Goal: Task Accomplishment & Management: Use online tool/utility

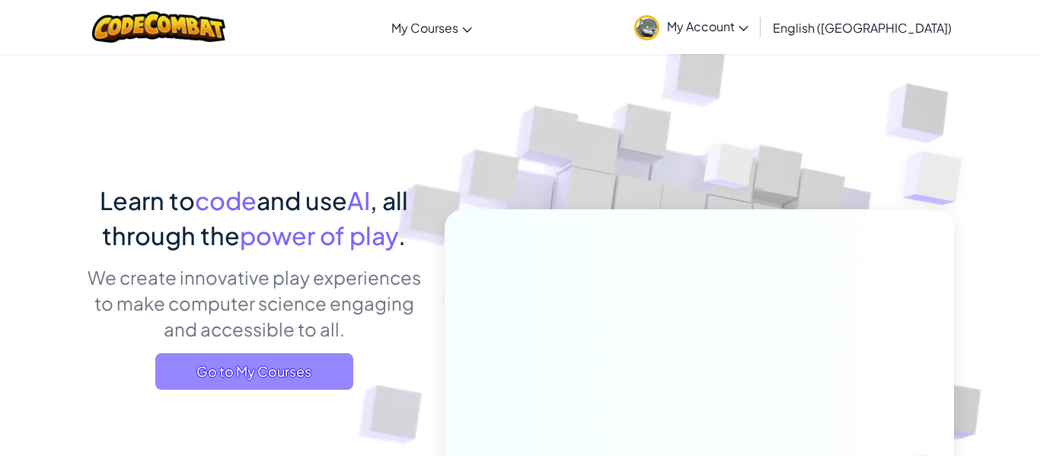
click at [301, 385] on span "Go to My Courses" at bounding box center [254, 371] width 198 height 37
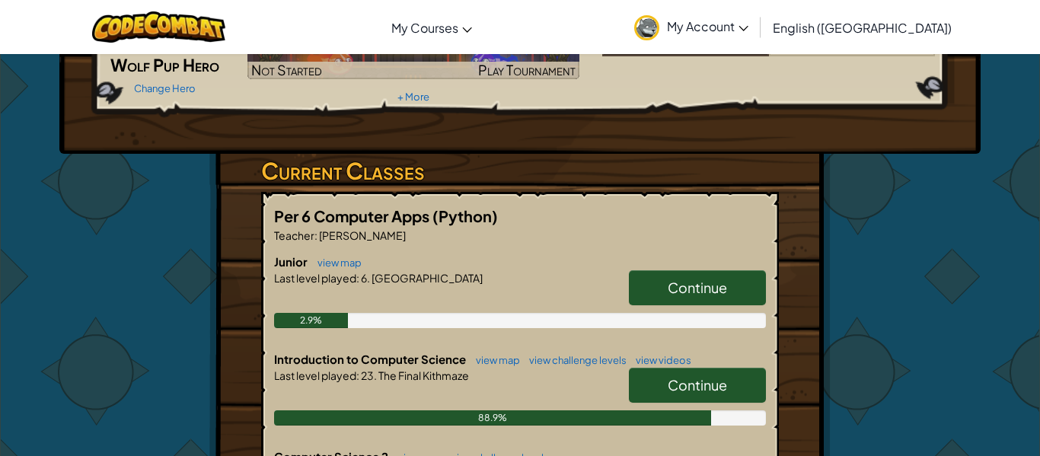
scroll to position [171, 0]
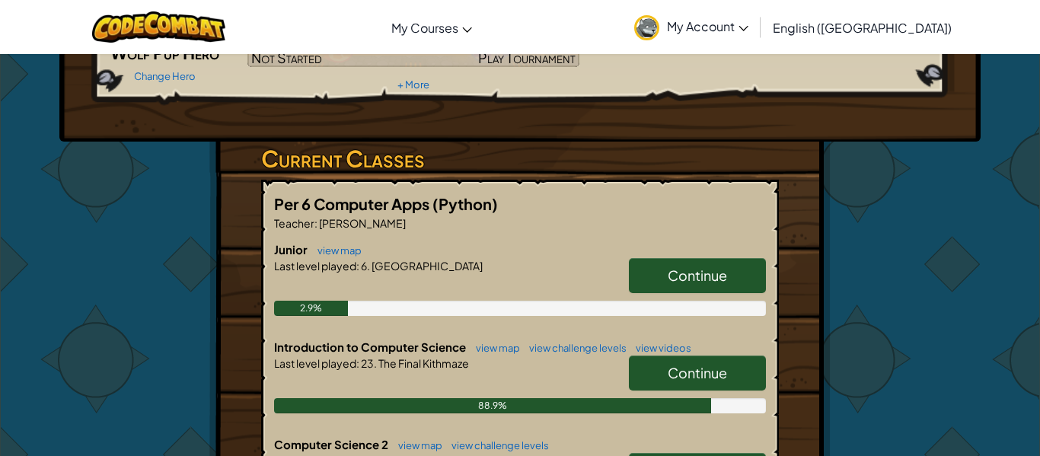
click at [674, 375] on span "Continue" at bounding box center [697, 373] width 59 height 18
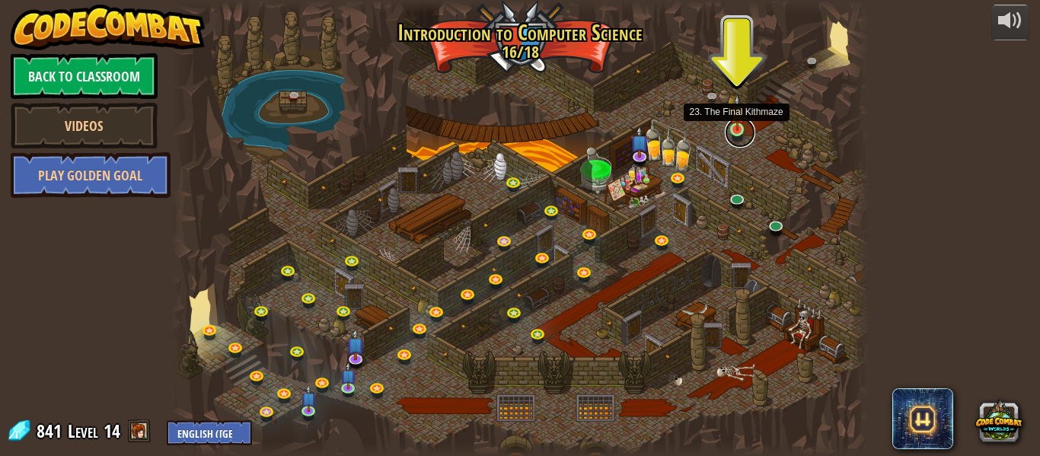
click at [745, 129] on link at bounding box center [740, 132] width 30 height 30
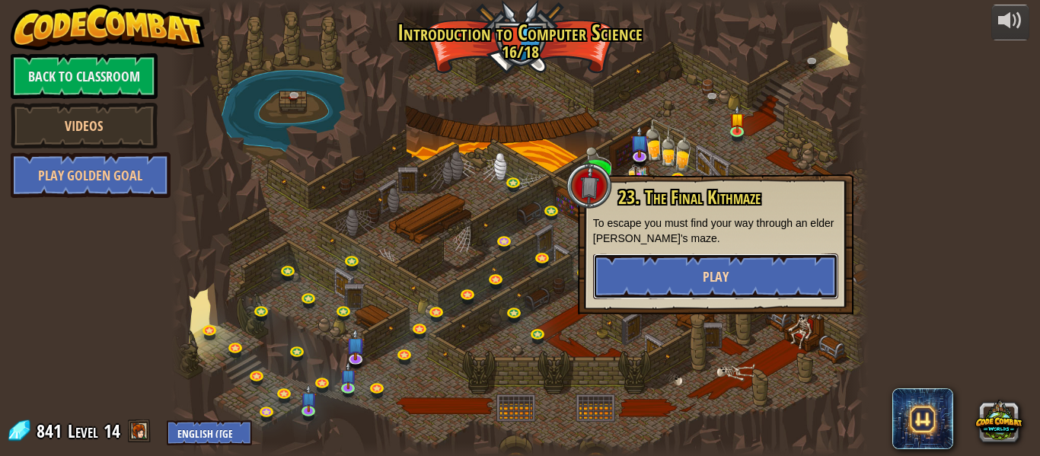
click at [706, 263] on button "Play" at bounding box center [715, 277] width 245 height 46
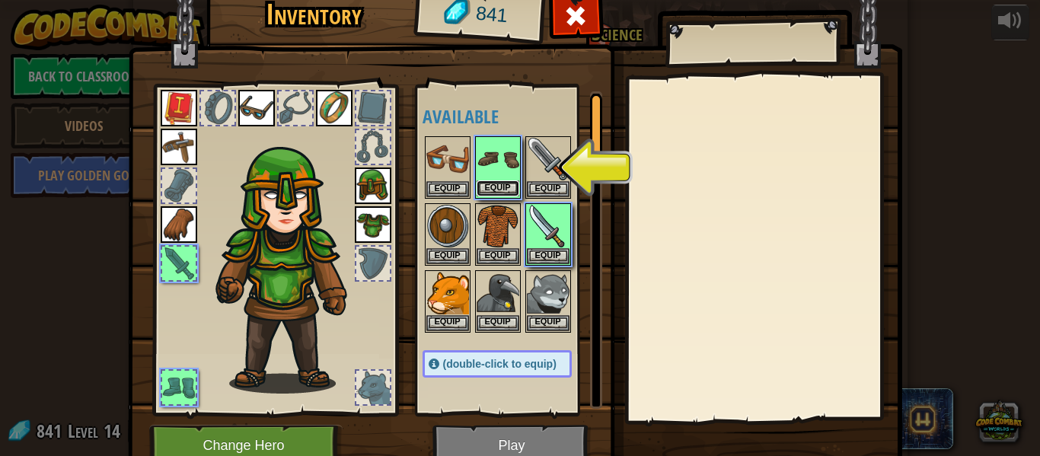
click at [494, 187] on button "Equip" at bounding box center [498, 188] width 43 height 16
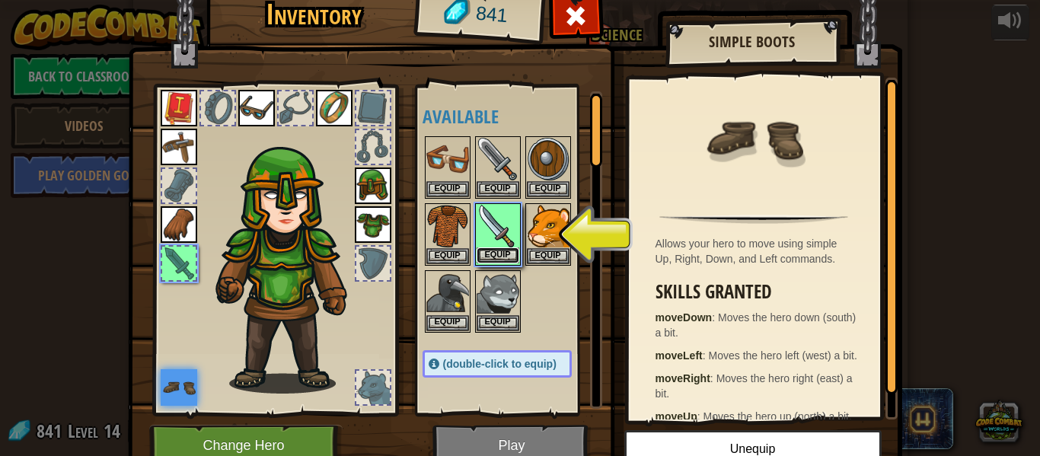
click at [504, 250] on button "Equip" at bounding box center [498, 255] width 43 height 16
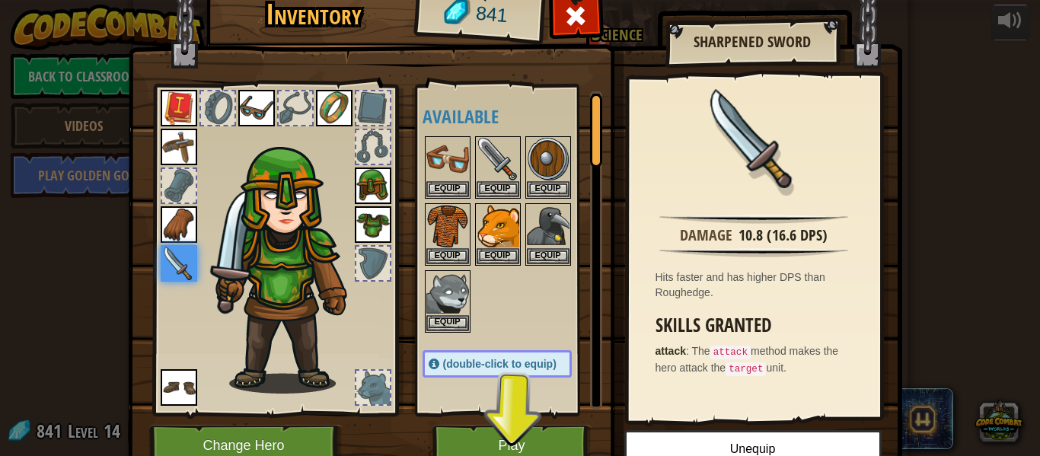
click at [477, 400] on div "Available Equip Equip Equip Equip Equip Equip Equip Equip Equip Equip Equip Equ…" at bounding box center [513, 249] width 180 height 317
click at [509, 435] on button "Play" at bounding box center [511, 446] width 159 height 42
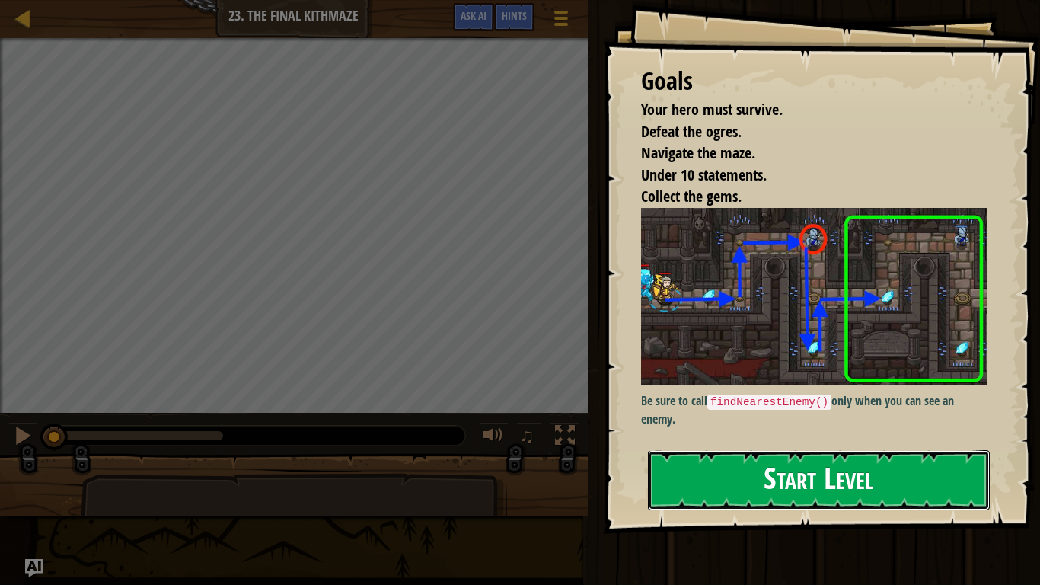
click at [684, 455] on button "Start Level" at bounding box center [819, 480] width 342 height 60
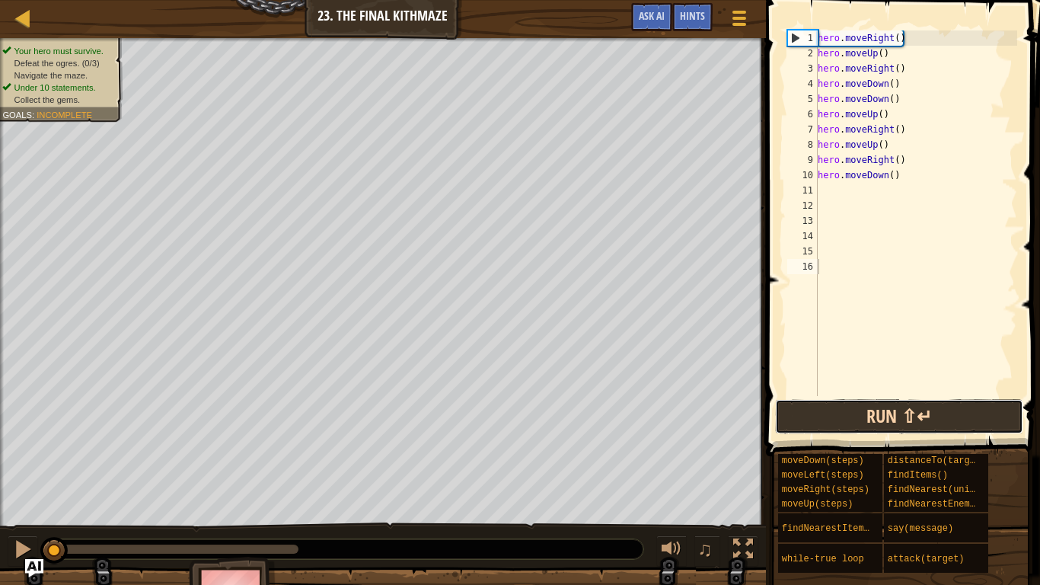
click at [805, 430] on button "Run ⇧↵" at bounding box center [899, 416] width 248 height 35
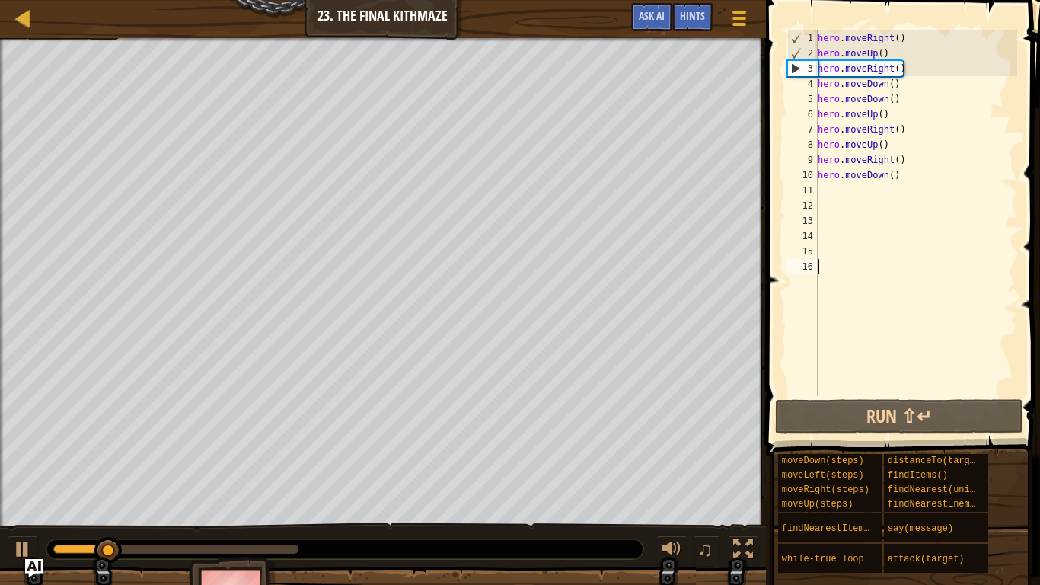
click at [916, 172] on div "hero . moveRight ( ) hero . moveUp ( ) hero . moveRight ( ) hero . moveDown ( )…" at bounding box center [916, 228] width 202 height 396
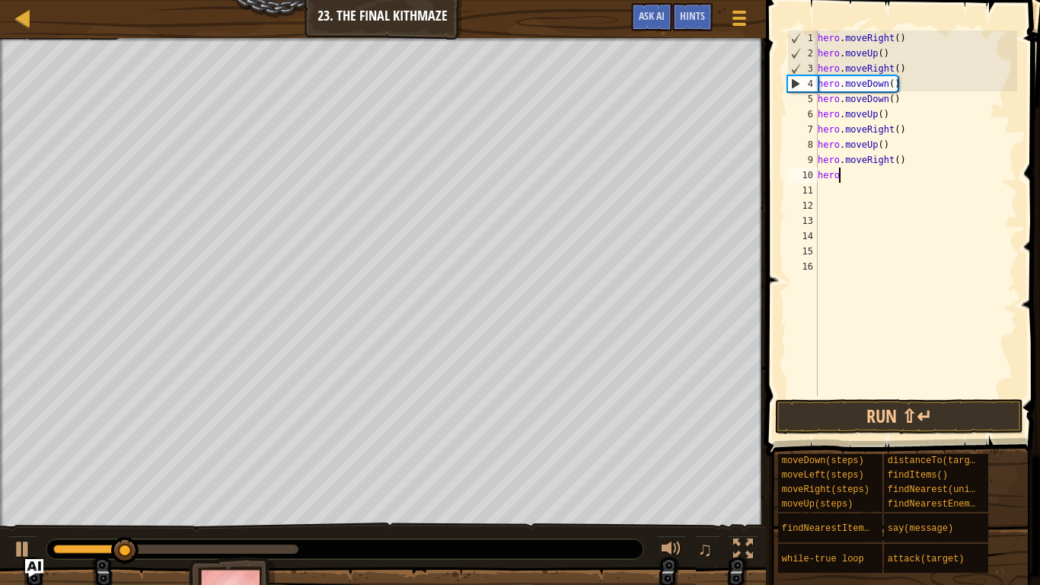
type textarea "h"
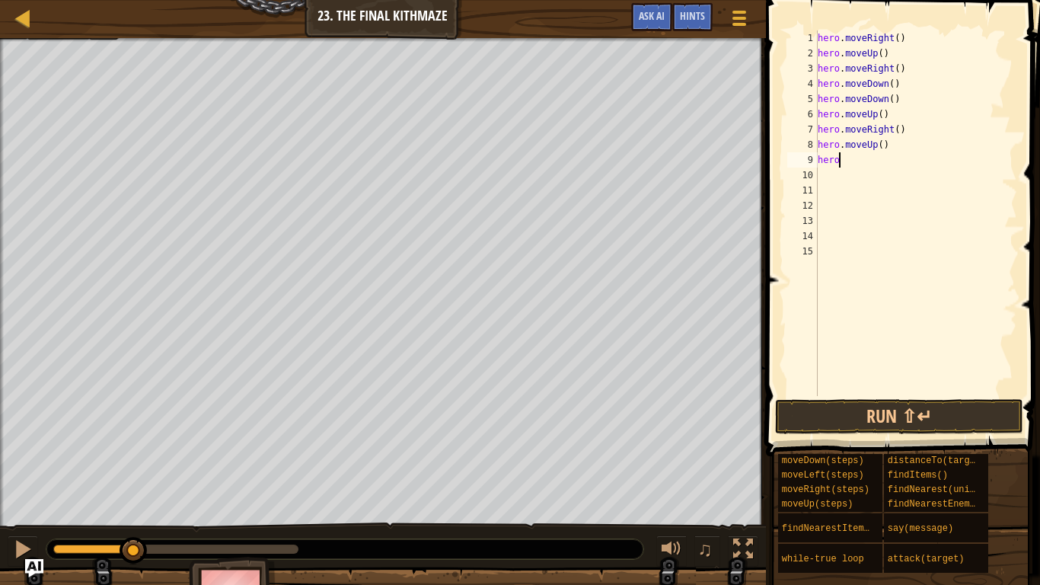
type textarea "h"
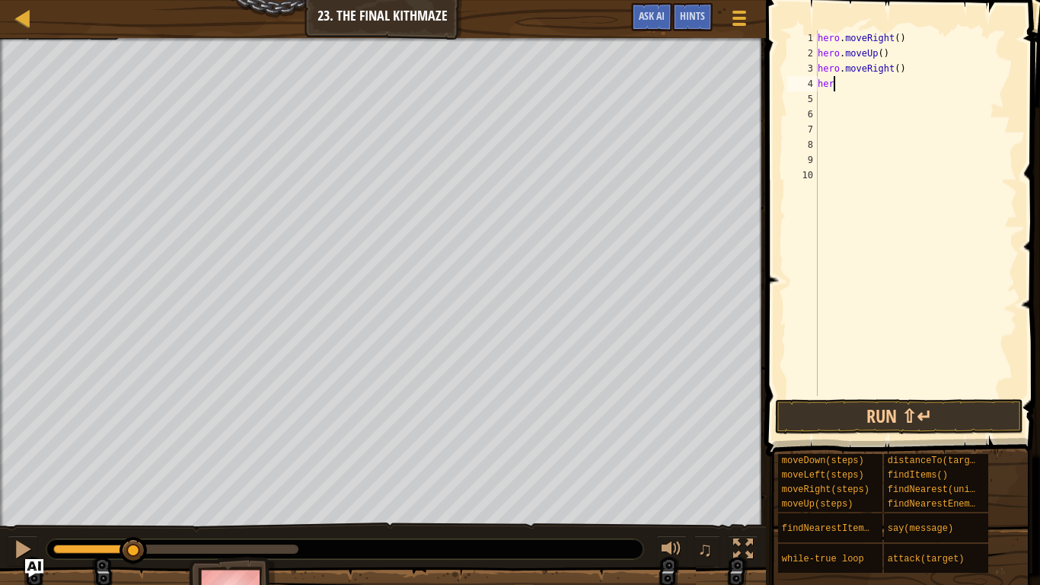
type textarea "h"
click at [641, 7] on button "Ask AI" at bounding box center [651, 17] width 41 height 28
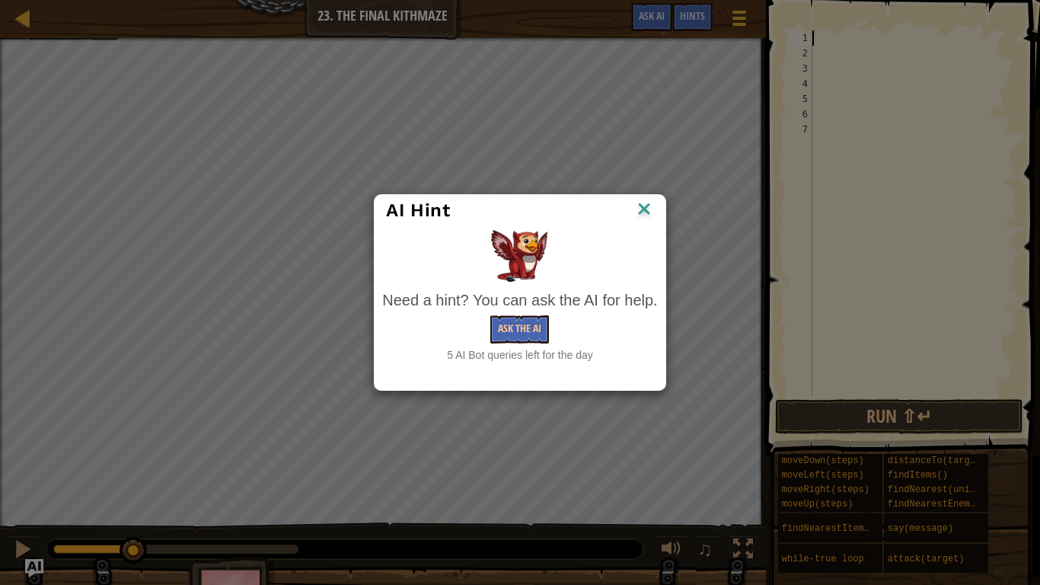
click at [646, 200] on img at bounding box center [644, 210] width 20 height 23
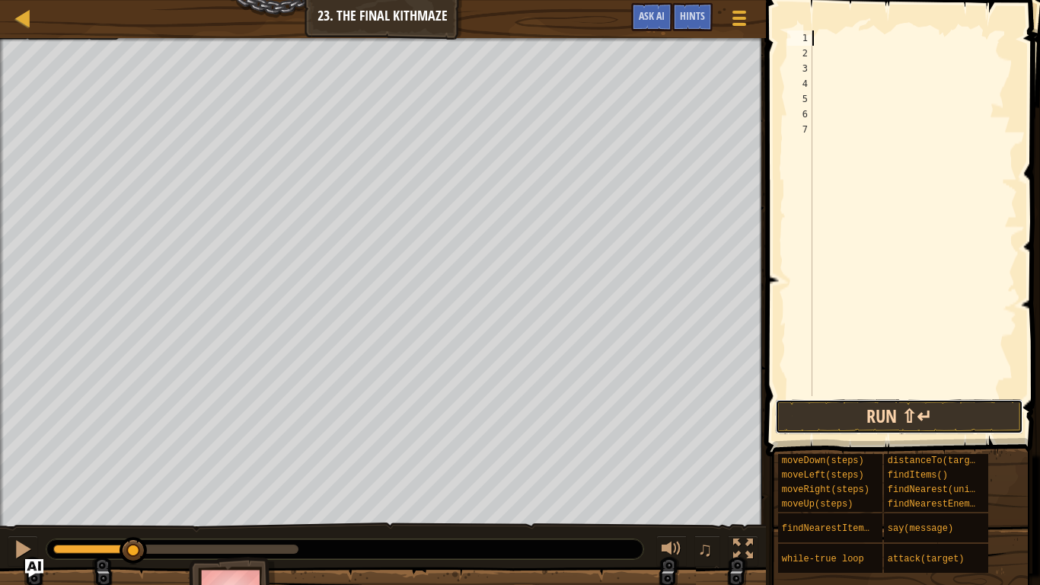
click at [933, 428] on button "Run ⇧↵" at bounding box center [899, 416] width 248 height 35
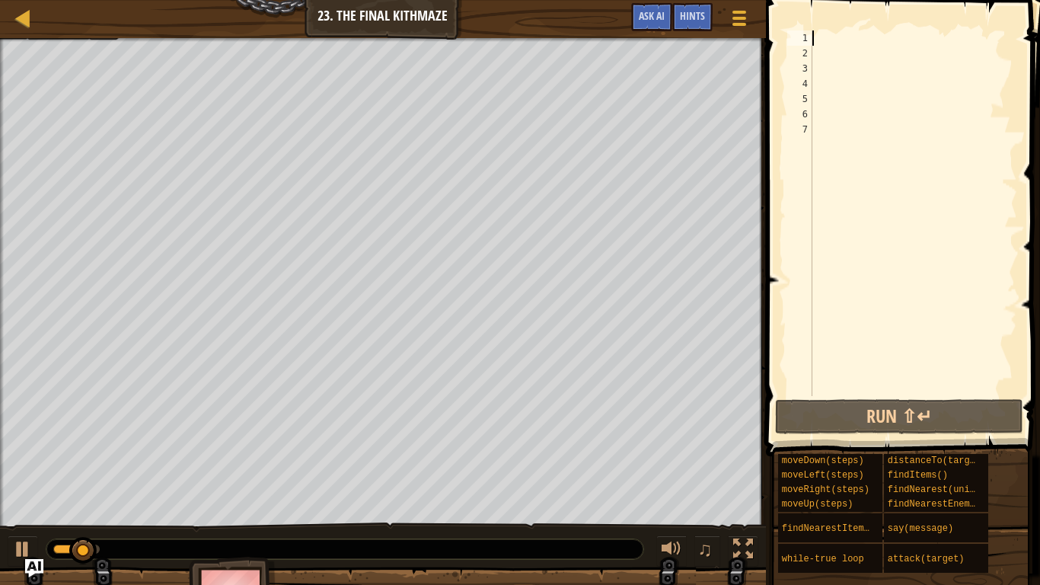
type textarea "m"
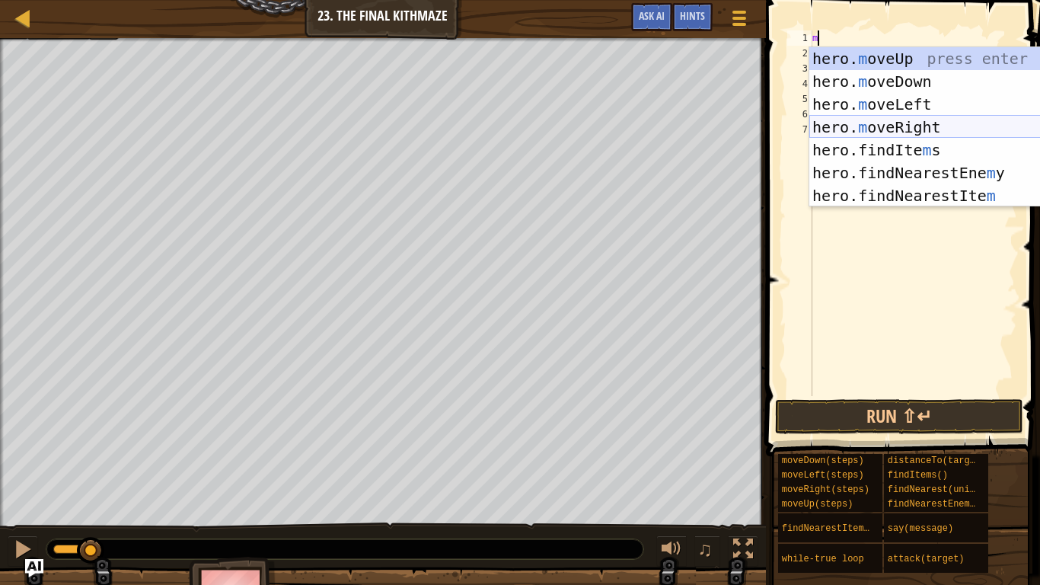
click at [888, 123] on div "hero. m oveUp press enter hero. m oveDown press enter hero. m oveLeft press ent…" at bounding box center [953, 150] width 288 height 206
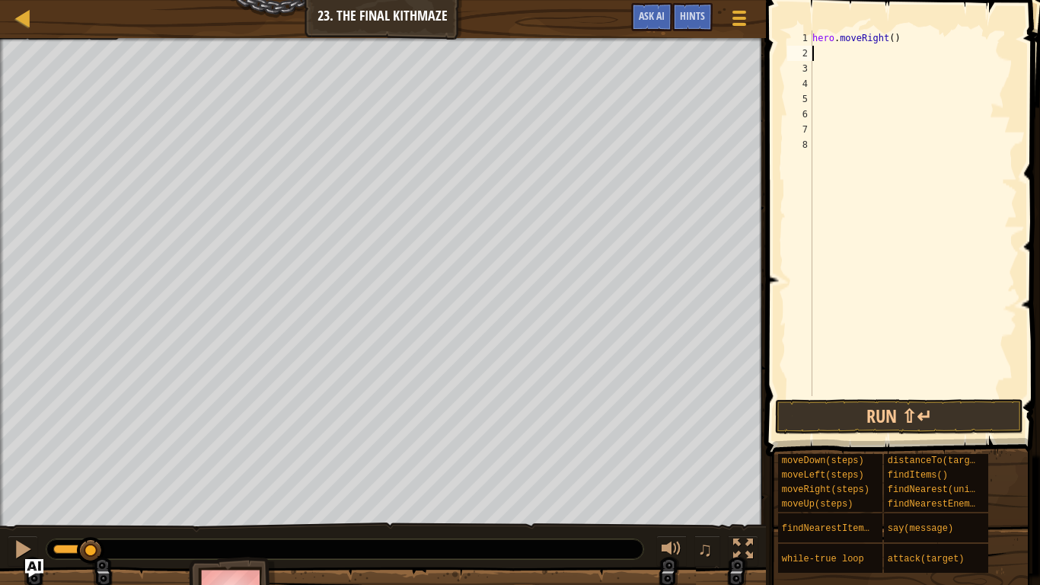
type textarea "m"
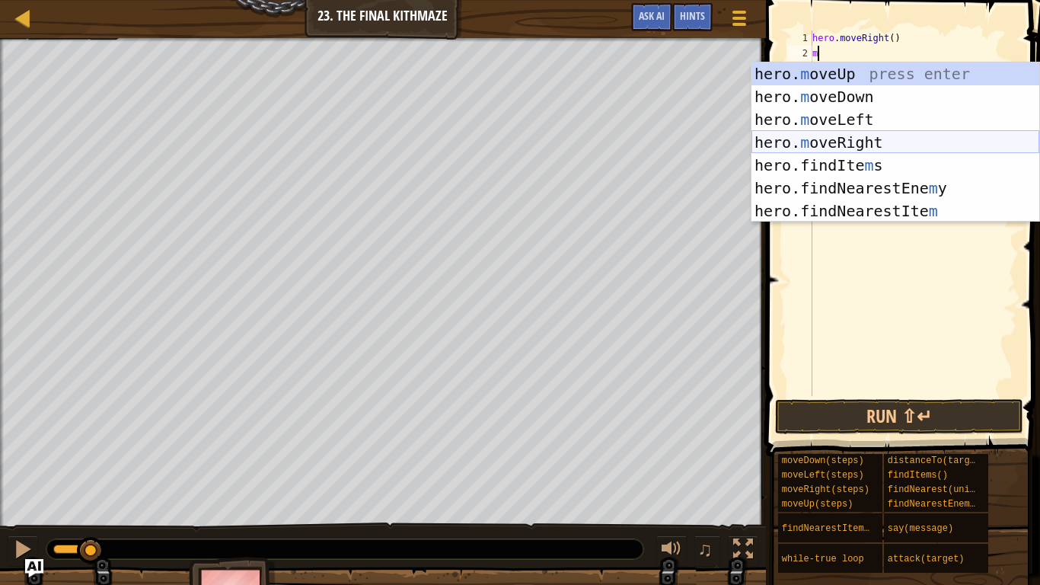
click at [829, 143] on div "hero. m oveUp press enter hero. m oveDown press enter hero. m oveLeft press ent…" at bounding box center [895, 165] width 288 height 206
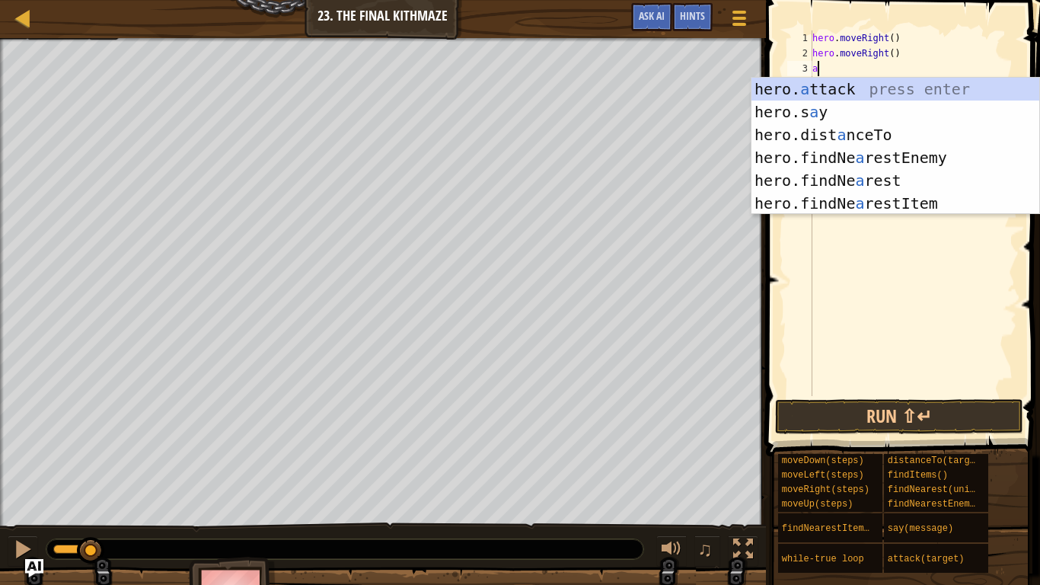
scroll to position [7, 1]
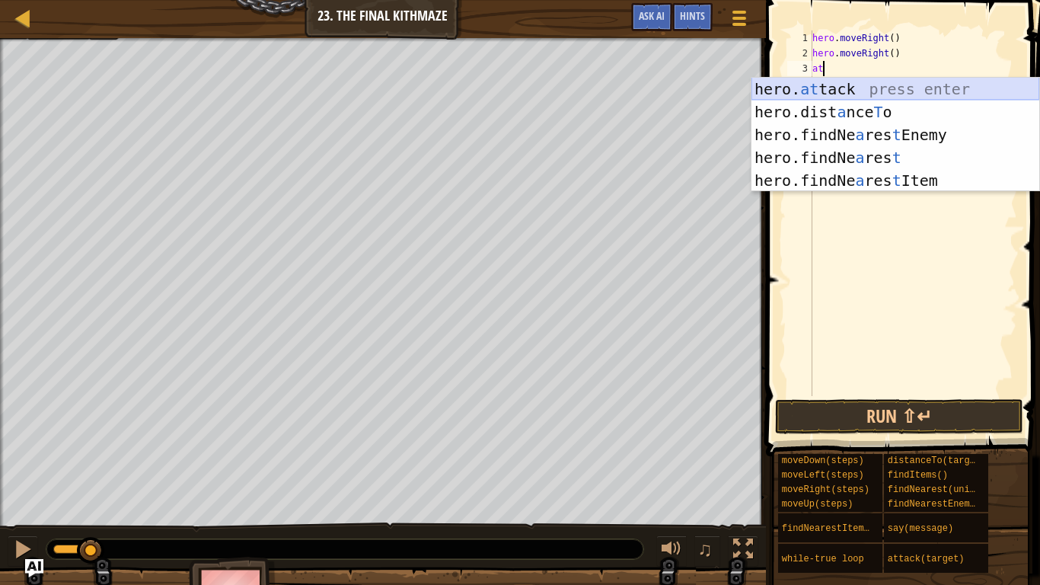
click at [821, 94] on div "hero. at tack press enter hero.dist a nce T o press enter hero.findNe a res t E…" at bounding box center [895, 158] width 288 height 160
type textarea "hero.attack(enemy)"
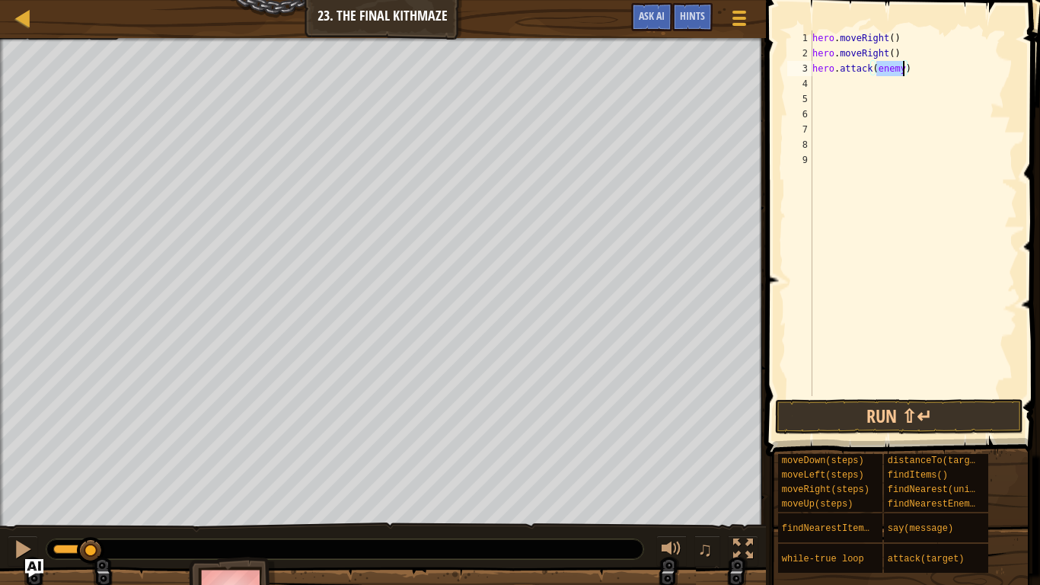
click at [821, 90] on div "hero . moveRight ( ) hero . moveRight ( ) hero . attack ( enemy )" at bounding box center [913, 228] width 208 height 396
type textarea "m"
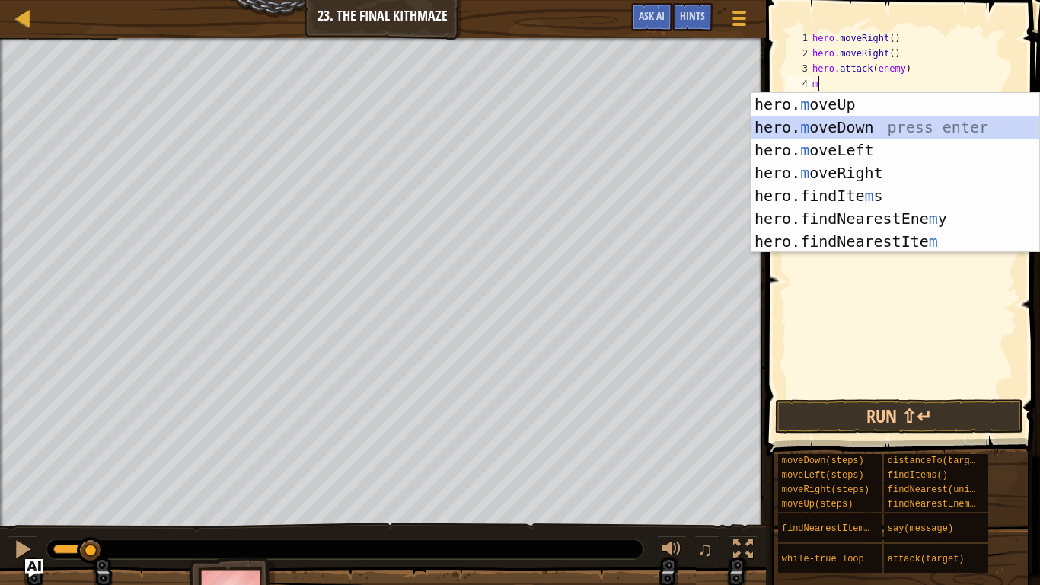
click at [872, 123] on div "hero. m oveUp press enter hero. m oveDown press enter hero. m oveLeft press ent…" at bounding box center [895, 196] width 288 height 206
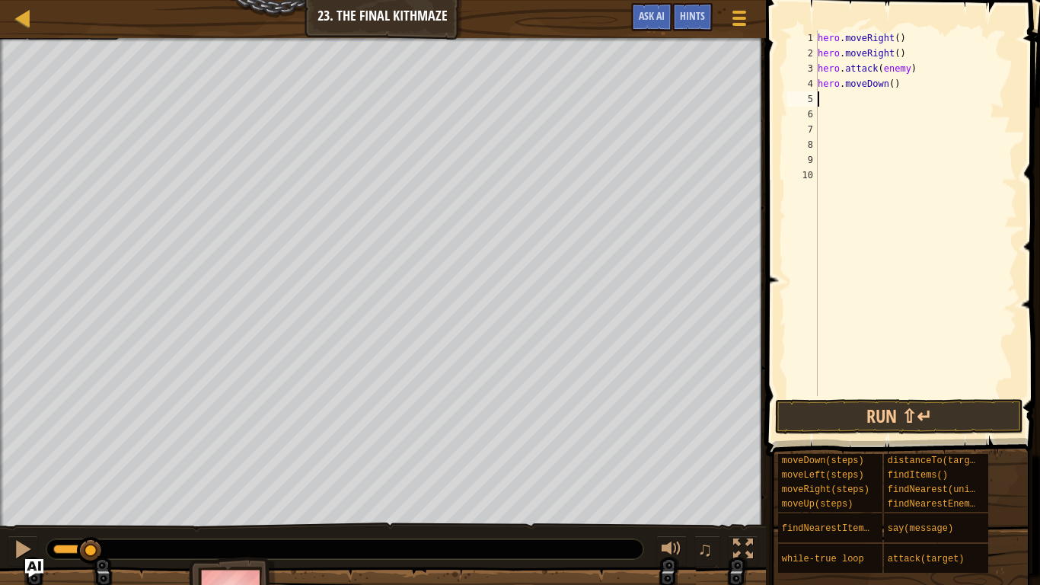
type textarea "m"
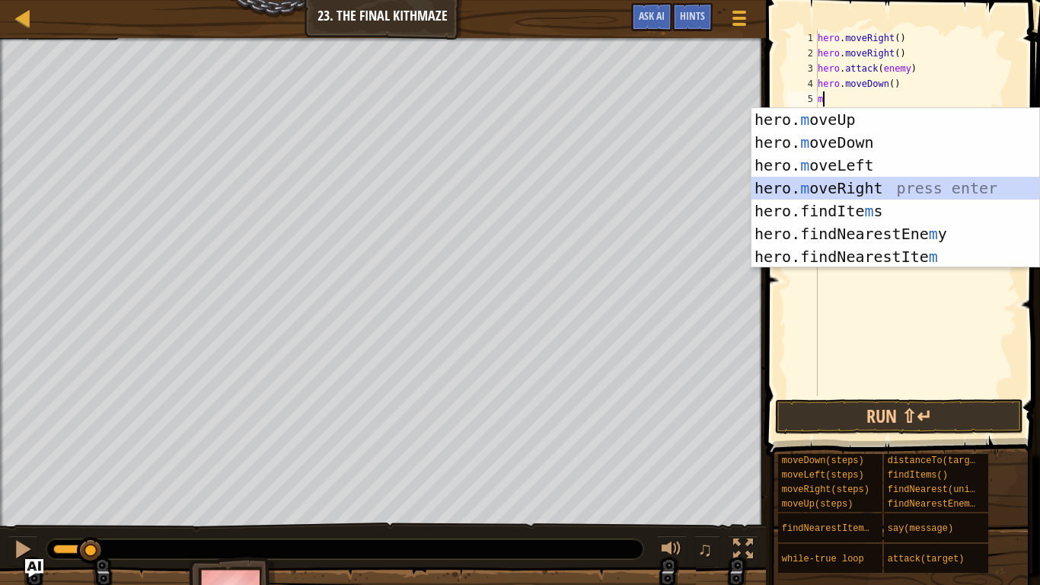
click at [876, 196] on div "hero. m oveUp press enter hero. m oveDown press enter hero. m oveLeft press ent…" at bounding box center [895, 211] width 288 height 206
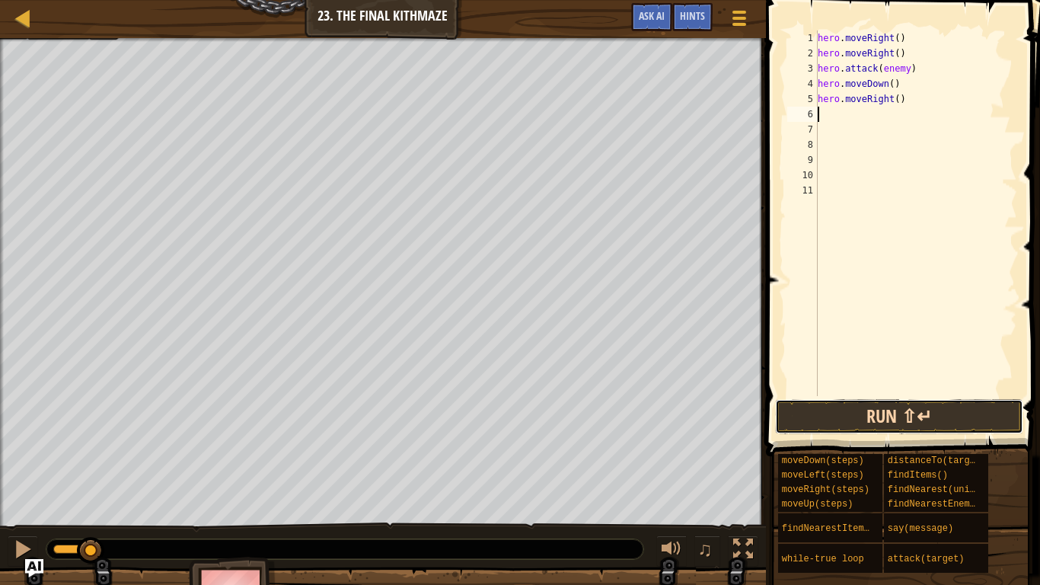
click at [885, 432] on button "Run ⇧↵" at bounding box center [899, 416] width 248 height 35
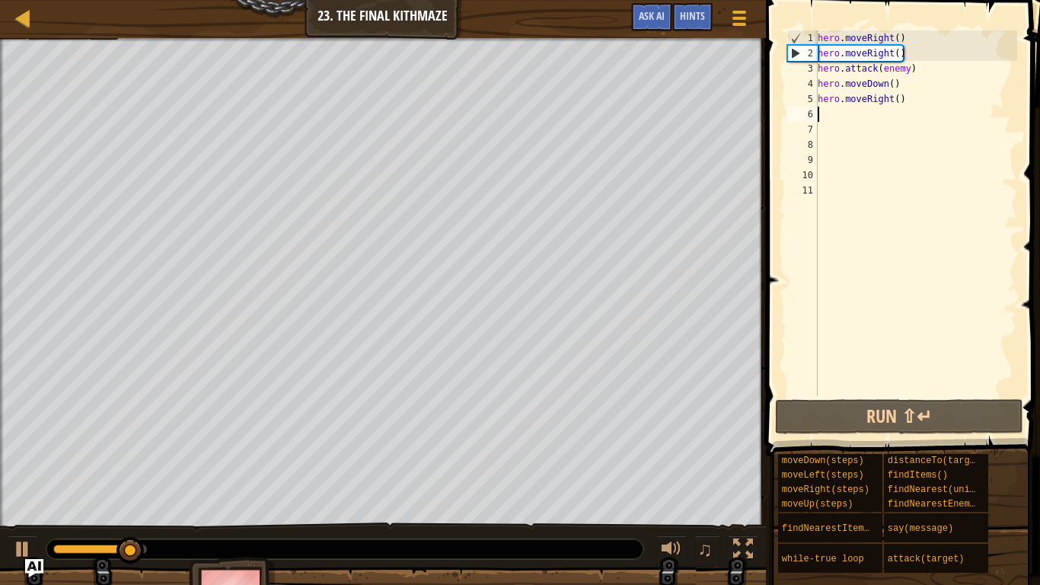
click at [901, 57] on div "hero . moveRight ( ) hero . moveRight ( ) hero . attack ( enemy ) hero . moveDo…" at bounding box center [916, 228] width 202 height 396
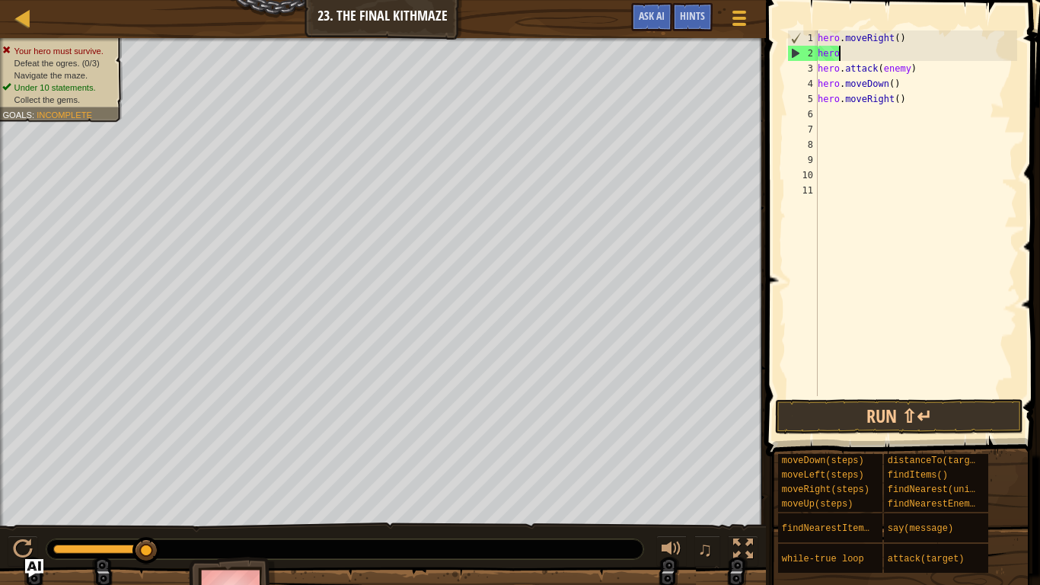
type textarea "h"
type textarea "m"
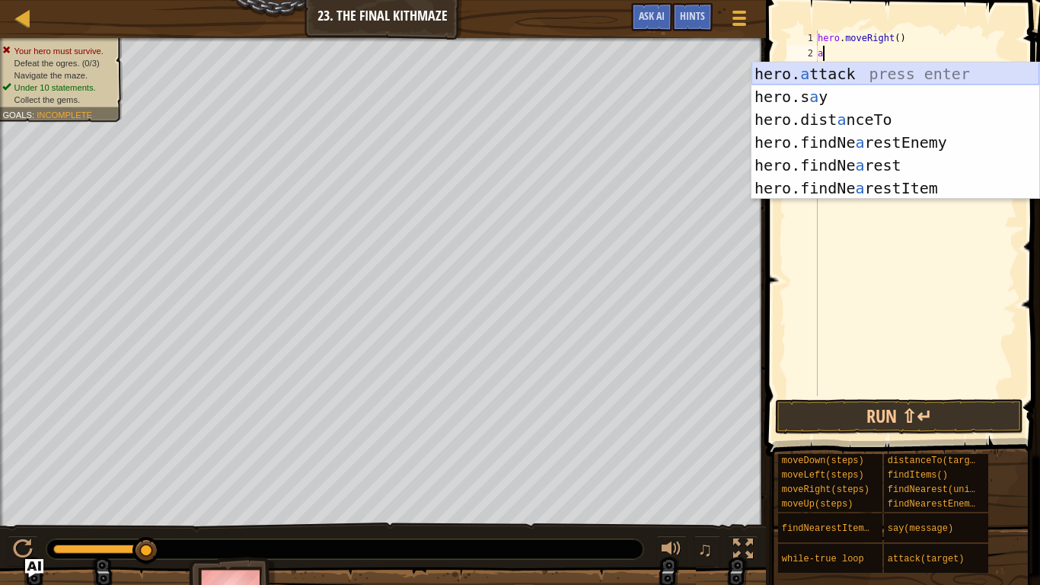
click at [829, 70] on div "hero. a ttack press enter hero.s a y press enter hero.dist a nceTo press enter …" at bounding box center [895, 153] width 288 height 183
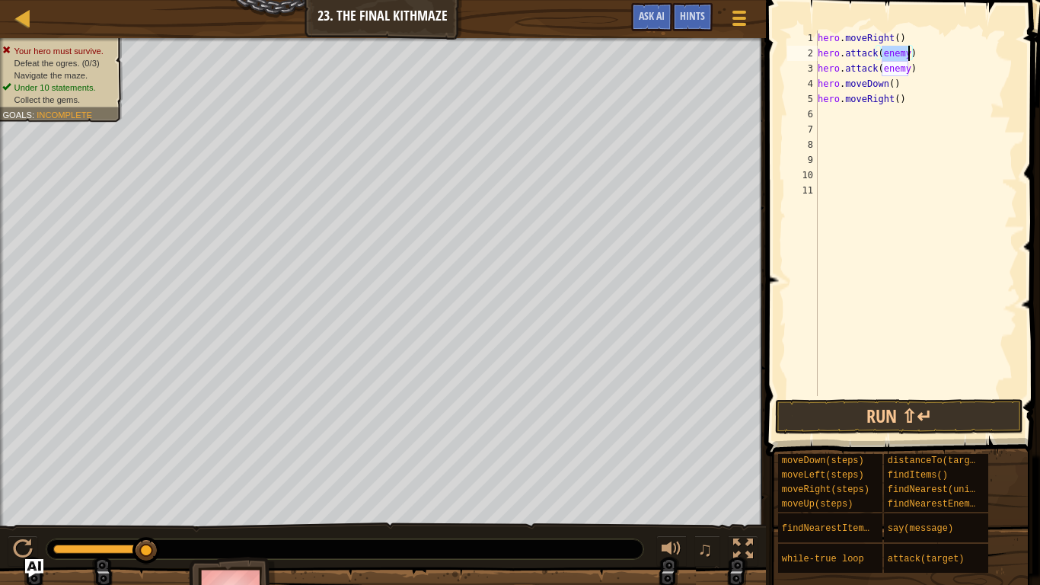
click at [895, 89] on div "hero . moveRight ( ) hero . attack ( enemy ) hero . attack ( enemy ) hero . mov…" at bounding box center [916, 228] width 202 height 396
type textarea "h"
click at [921, 114] on div "hero . moveRight ( ) hero . attack ( enemy ) hero . attack ( enemy ) hero . mov…" at bounding box center [916, 228] width 202 height 396
click at [925, 96] on div "hero . moveRight ( ) hero . attack ( enemy ) hero . attack ( enemy ) hero . mov…" at bounding box center [916, 228] width 202 height 396
type textarea "h"
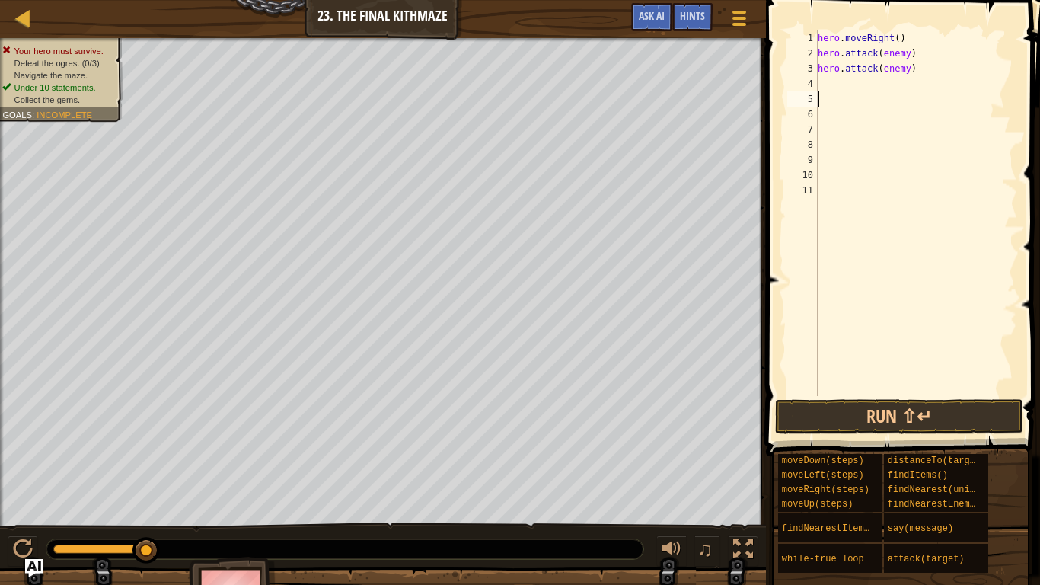
click at [821, 88] on div "hero . moveRight ( ) hero . attack ( enemy ) hero . attack ( enemy )" at bounding box center [916, 228] width 202 height 396
click at [818, 424] on button "Run ⇧↵" at bounding box center [899, 416] width 248 height 35
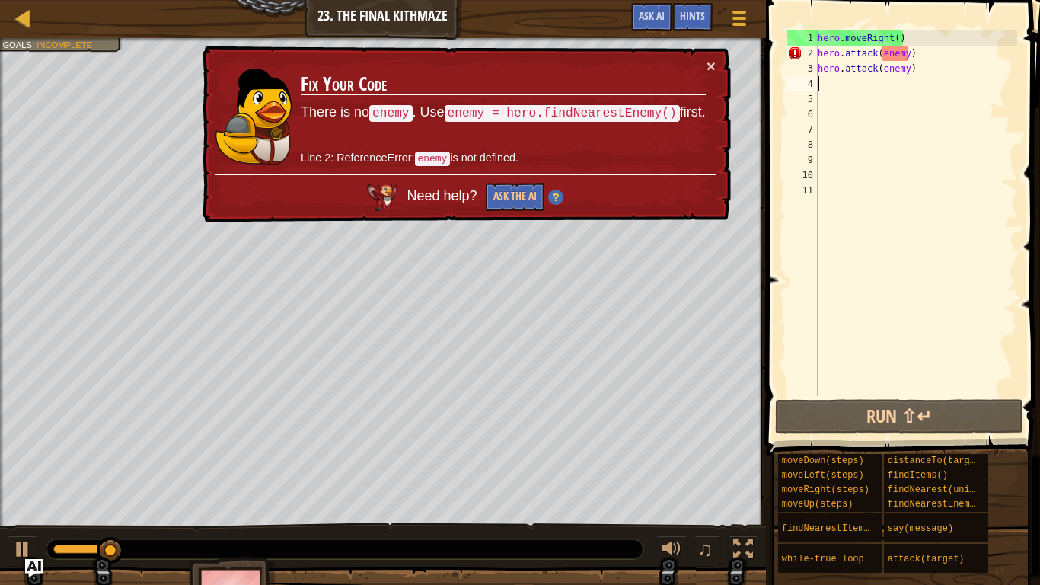
click at [916, 72] on div "hero . moveRight ( ) hero . attack ( enemy ) hero . attack ( enemy )" at bounding box center [916, 228] width 202 height 396
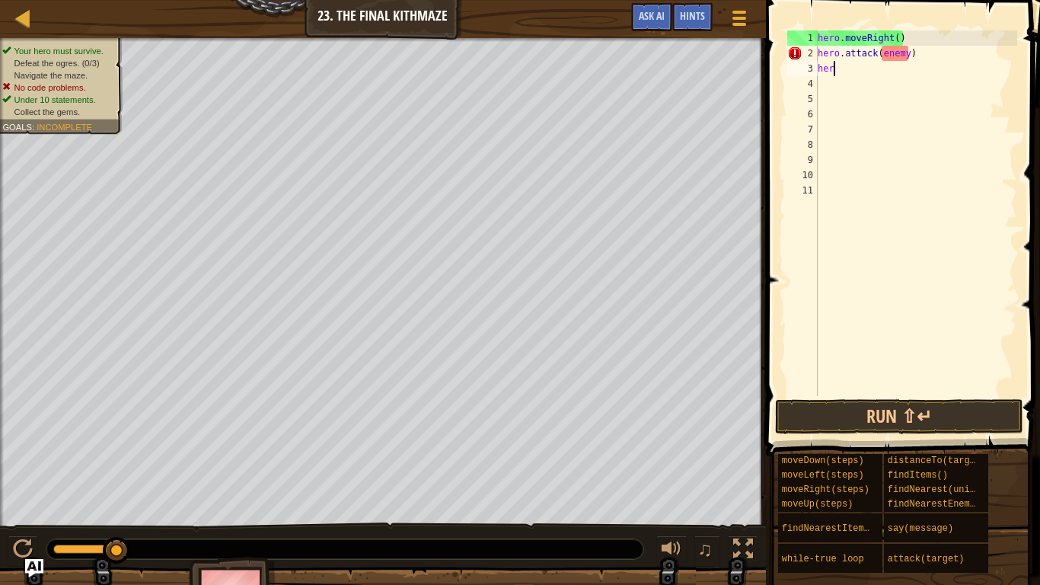
type textarea "h"
click at [910, 55] on div "hero . moveRight ( ) hero . attack ( enemy )" at bounding box center [916, 228] width 202 height 396
type textarea ")"
click at [831, 57] on div "hero . moveRight ( ) )" at bounding box center [916, 228] width 202 height 396
type textarea "m"
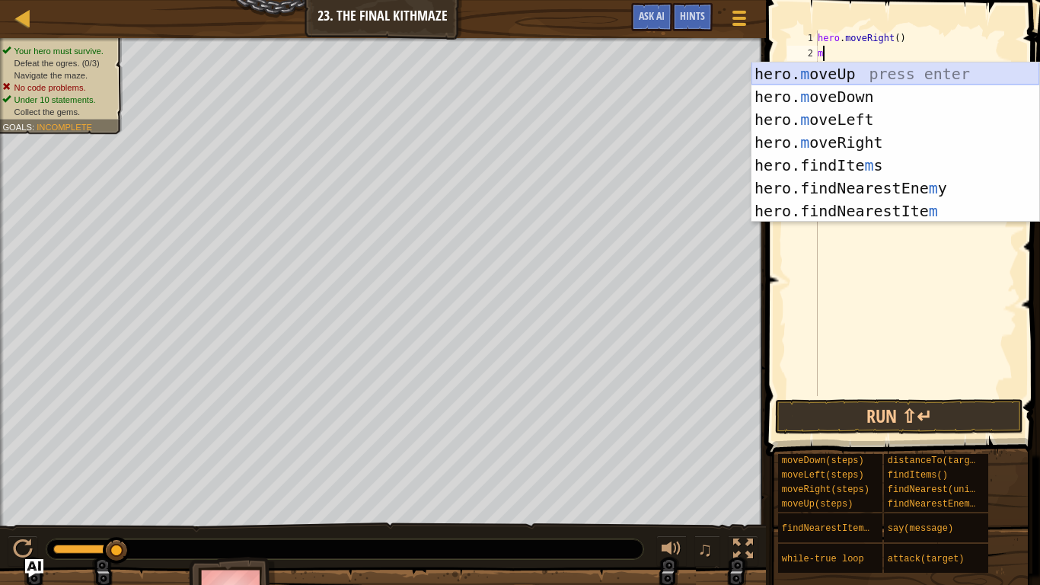
click at [867, 72] on div "hero. m oveUp press enter hero. m oveDown press enter hero. m oveLeft press ent…" at bounding box center [895, 165] width 288 height 206
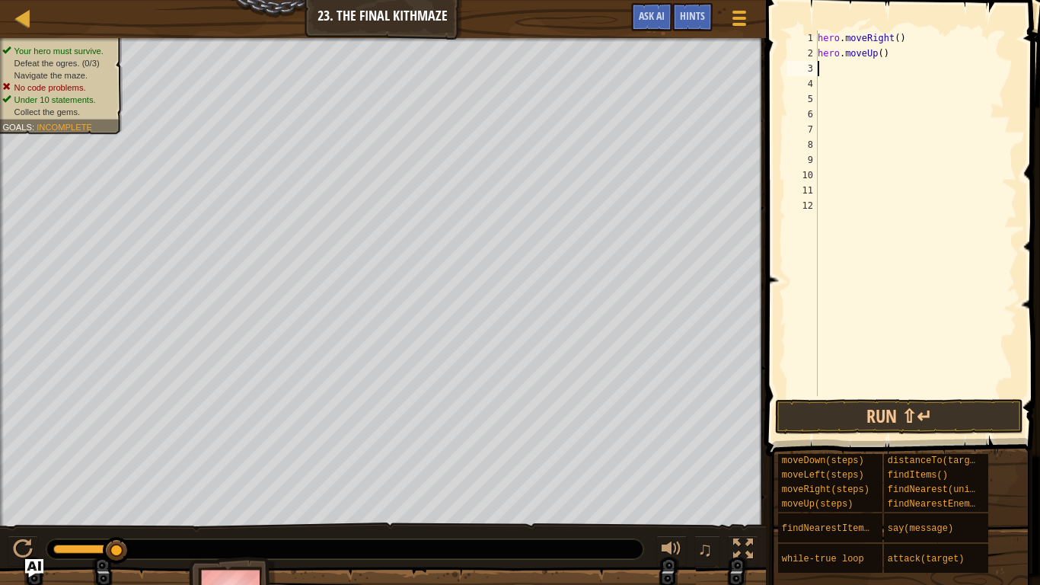
type textarea "m"
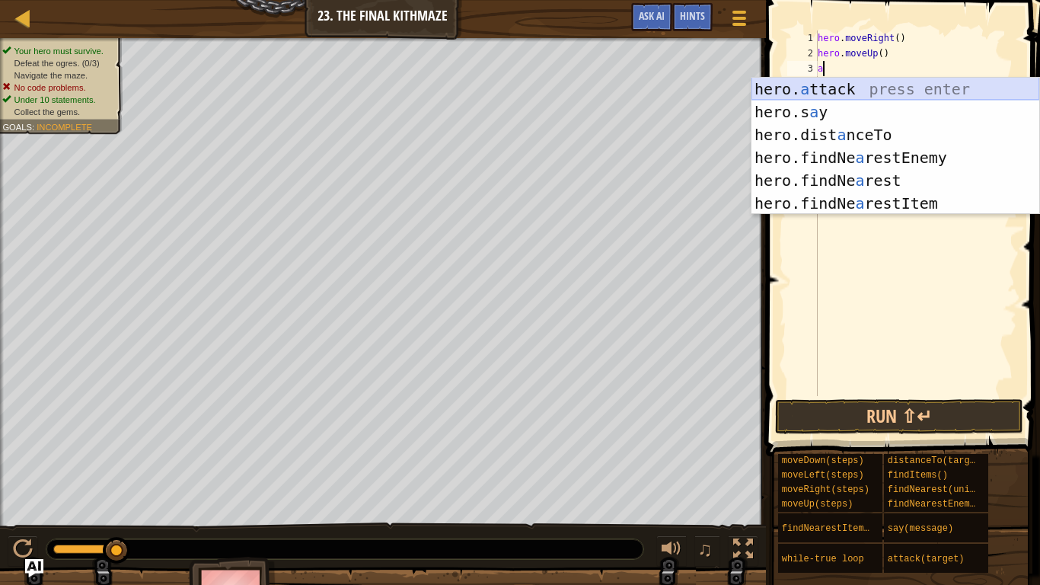
click at [846, 88] on div "hero. a ttack press enter hero.s a y press enter hero.dist a nceTo press enter …" at bounding box center [895, 169] width 288 height 183
type textarea "hero.attack(enemy)"
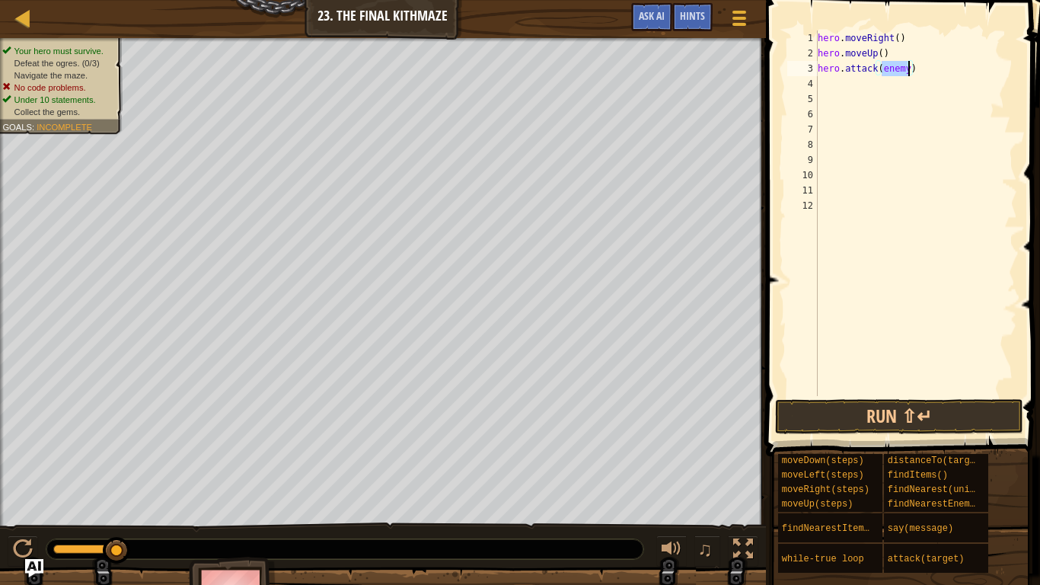
click at [843, 87] on div "hero . moveRight ( ) hero . moveUp ( ) hero . attack ( enemy )" at bounding box center [916, 228] width 202 height 396
type textarea "mo"
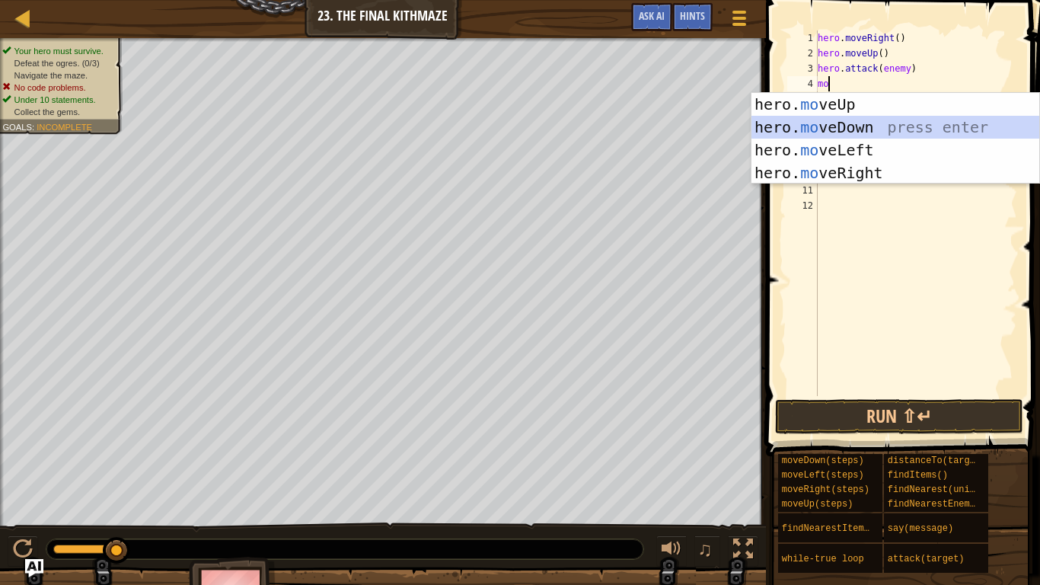
click at [845, 121] on div "hero. mo veUp press enter hero. mo veDown press enter hero. mo veLeft press ent…" at bounding box center [895, 161] width 288 height 137
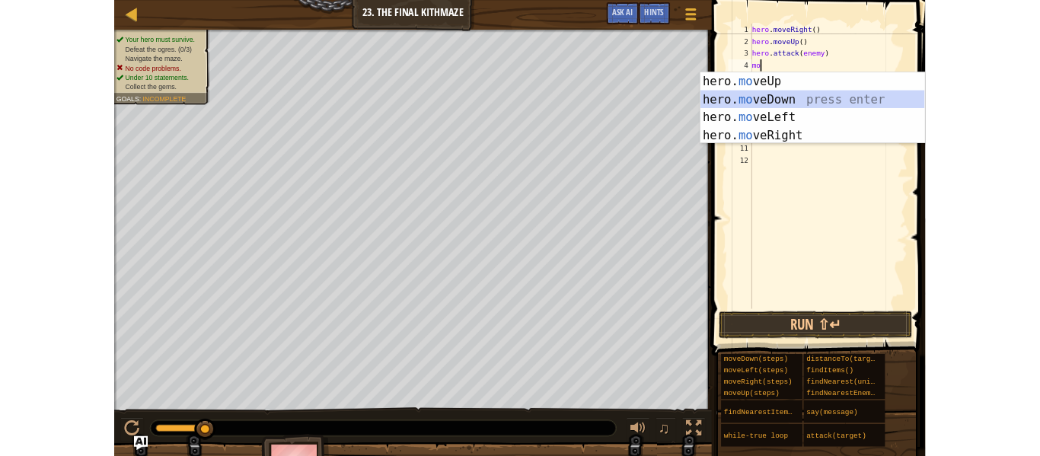
scroll to position [7, 0]
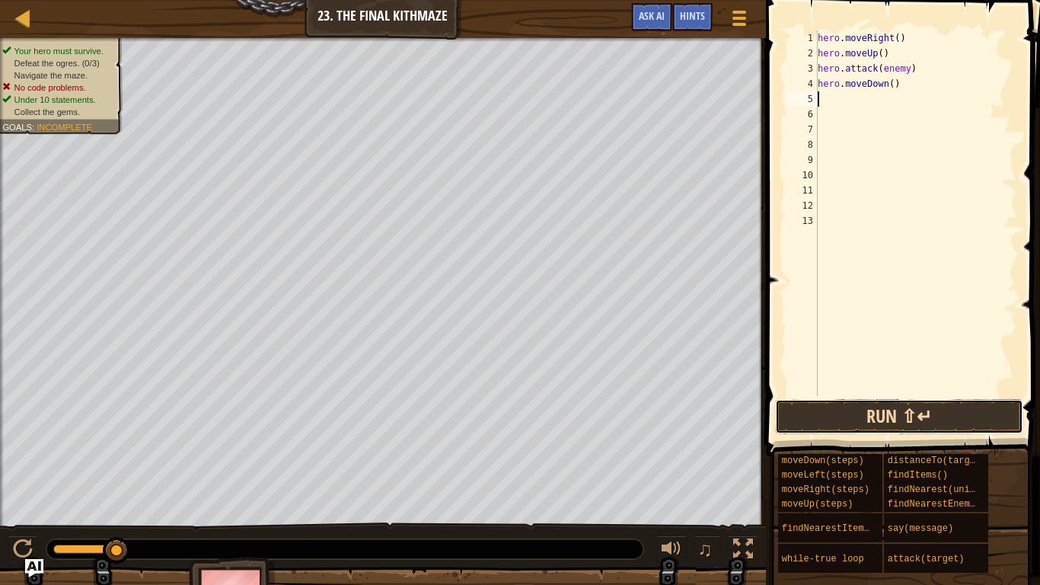
click at [853, 414] on button "Run ⇧↵" at bounding box center [899, 416] width 248 height 35
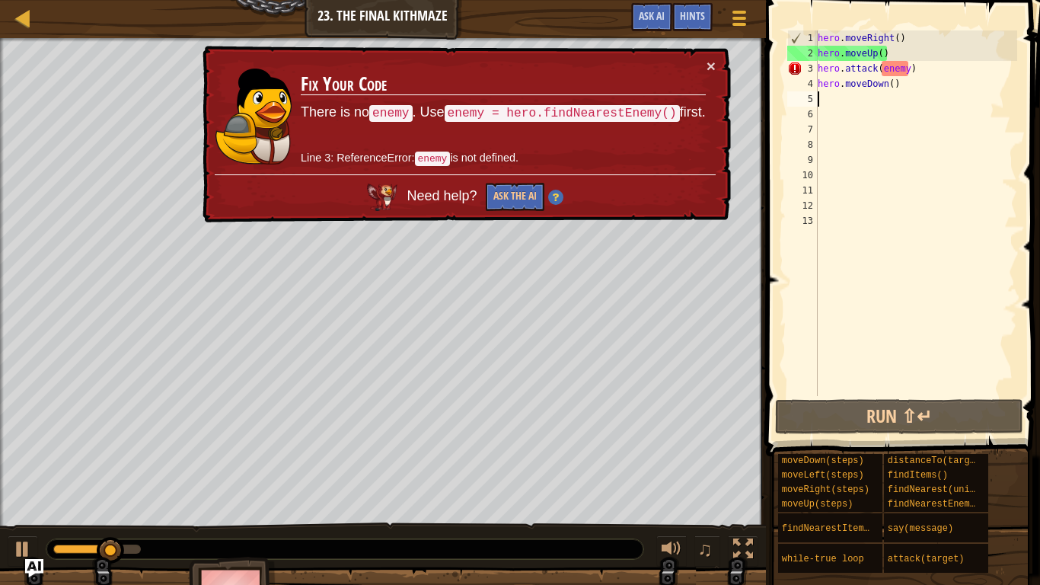
click at [716, 67] on div "× Fix Your Code There is no enemy . Use enemy = hero.findNearestEnemy() first. …" at bounding box center [464, 134] width 531 height 177
click at [716, 58] on div "× Fix Your Code There is no enemy . Use enemy = hero.findNearestEnemy() first. …" at bounding box center [464, 134] width 531 height 177
click at [710, 67] on button "×" at bounding box center [710, 66] width 9 height 16
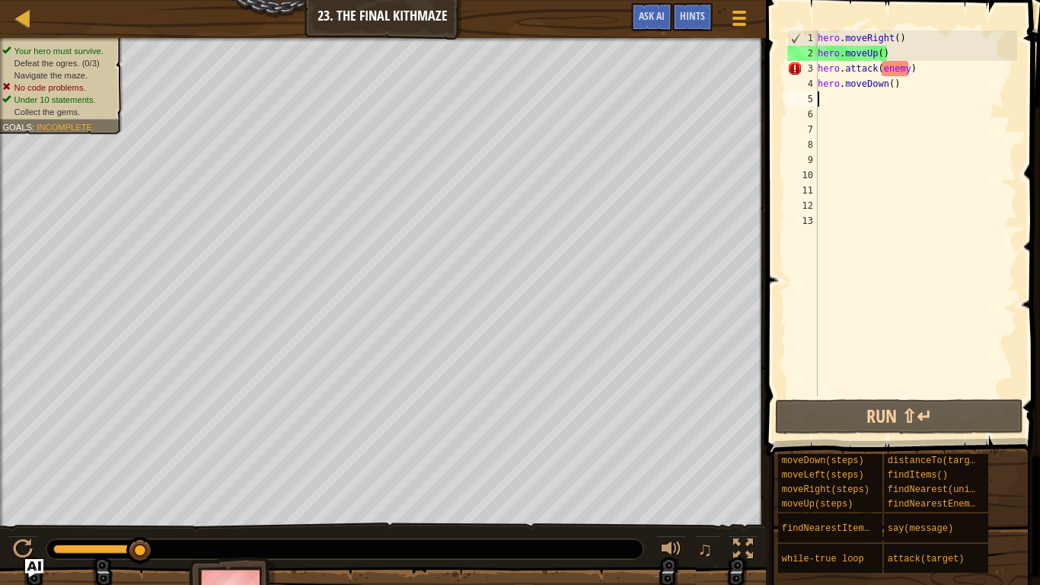
type textarea "\"
click at [640, 19] on span "Ask AI" at bounding box center [652, 15] width 26 height 14
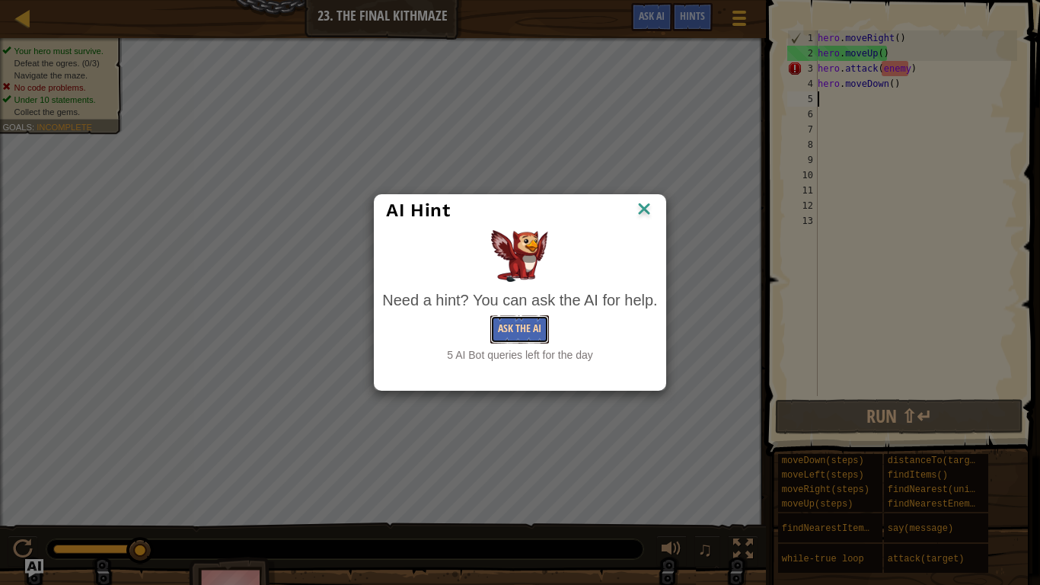
click at [518, 330] on button "Ask the AI" at bounding box center [519, 329] width 59 height 28
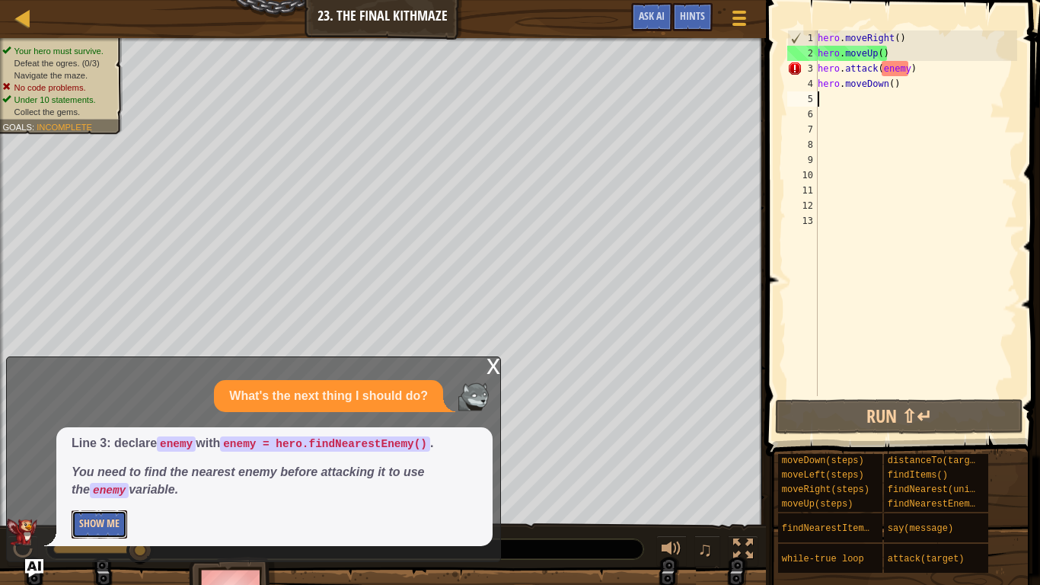
click at [91, 455] on button "Show Me" at bounding box center [100, 524] width 56 height 28
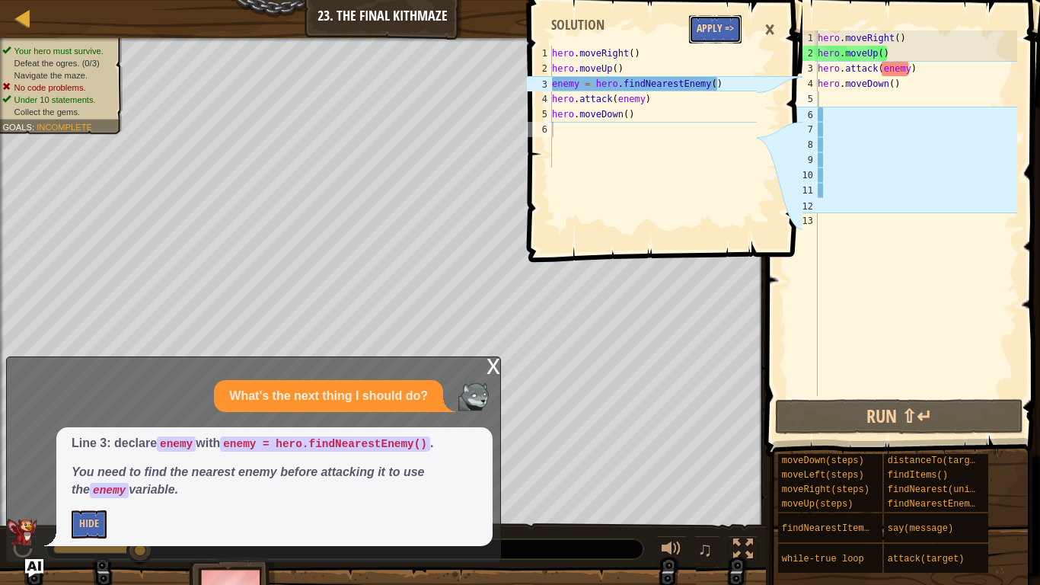
click at [708, 34] on button "Apply =>" at bounding box center [715, 29] width 53 height 28
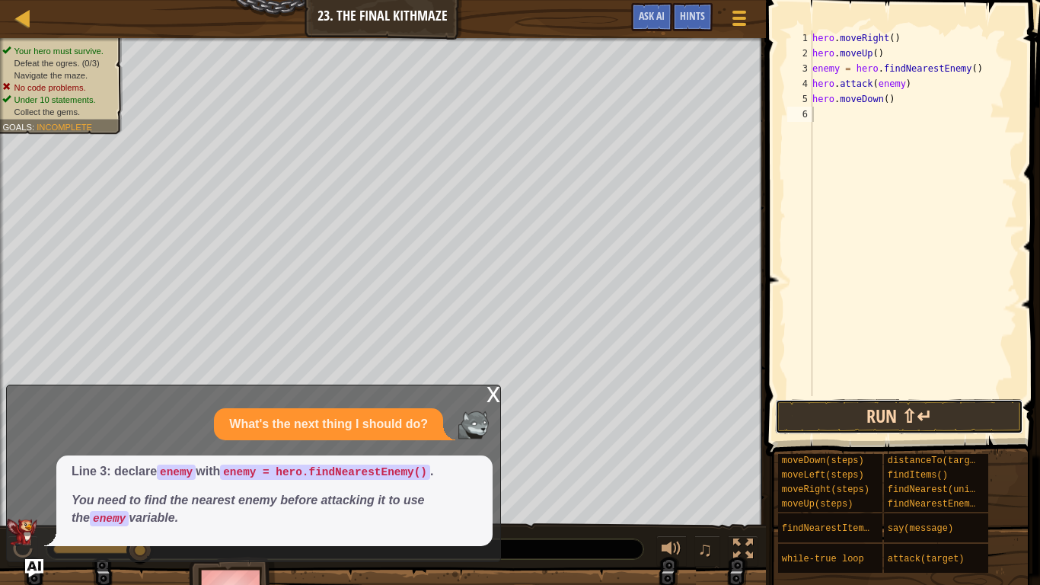
click at [971, 416] on button "Run ⇧↵" at bounding box center [899, 416] width 248 height 35
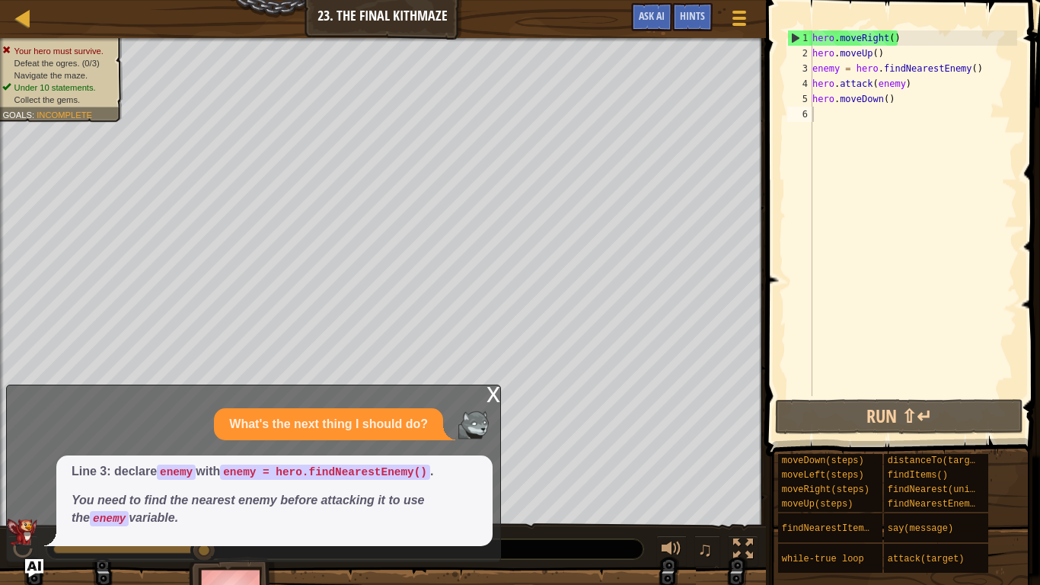
click at [1038, 455] on div "Hints Videos 1 2 3 4 5 6 hero . moveRight ( ) hero . moveUp ( ) enemy = hero . …" at bounding box center [900, 292] width 279 height 585
